Goal: Obtain resource: Obtain resource

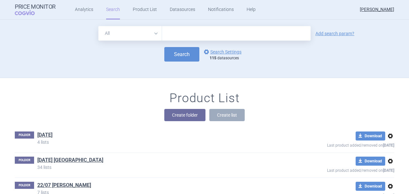
click at [199, 31] on input "text" at bounding box center [236, 33] width 149 height 14
paste input "Burosumab"
type input "Burosumab"
click at [181, 55] on button "Search" at bounding box center [181, 54] width 35 height 14
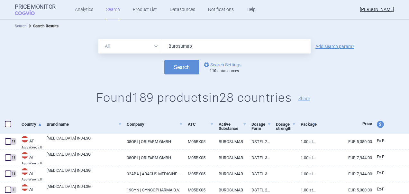
click at [5, 126] on span at bounding box center [8, 124] width 6 height 6
checkbox input "true"
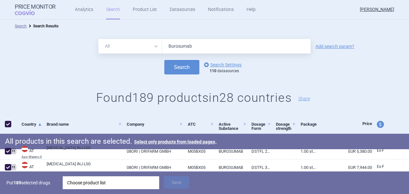
click at [118, 185] on div "Choose product list" at bounding box center [111, 182] width 88 height 13
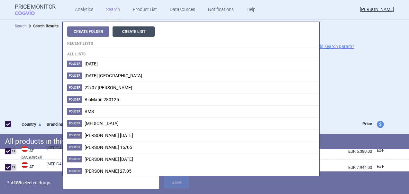
click at [136, 32] on button "Create List" at bounding box center [134, 31] width 42 height 10
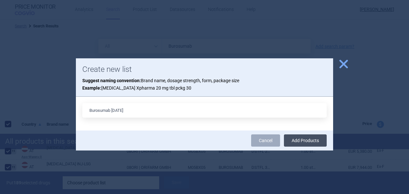
type input "Burosumab [DATE]"
click at [311, 140] on button "Add Products" at bounding box center [305, 140] width 43 height 12
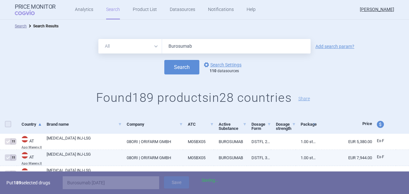
checkbox input "false"
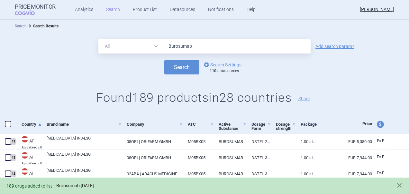
click at [78, 185] on link "Burosumab [DATE]" at bounding box center [75, 185] width 38 height 5
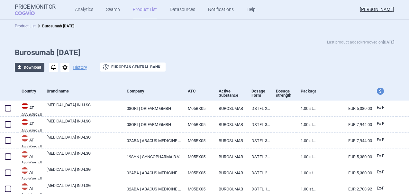
click at [29, 67] on button "download Download" at bounding box center [30, 67] width 30 height 9
select select "EUR"
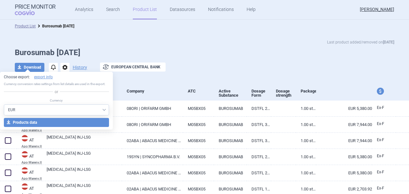
click at [82, 111] on select "AED AUD BGN BHD [PERSON_NAME] BRL CAD CHF CNY COP CZK DKK DZD EUR GBP HUF ILS I…" at bounding box center [56, 109] width 105 height 11
click at [207, 48] on h1 "Burosumab [DATE]" at bounding box center [205, 52] width 380 height 9
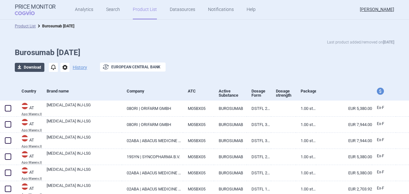
click at [27, 66] on button "download Download" at bounding box center [30, 67] width 30 height 9
select select "EUR"
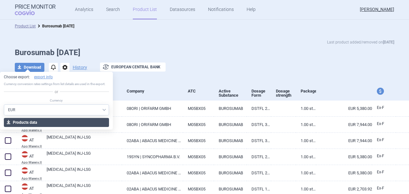
click at [42, 123] on button "download Products data" at bounding box center [56, 122] width 105 height 9
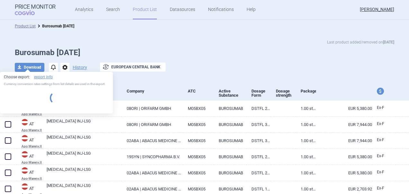
select select "EUR"
